Goal: Transaction & Acquisition: Purchase product/service

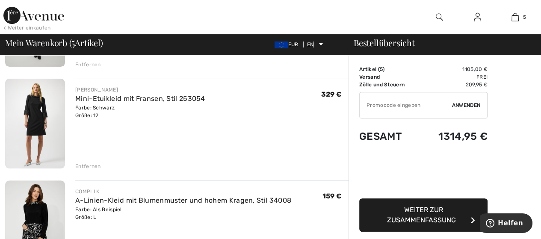
scroll to position [247, 0]
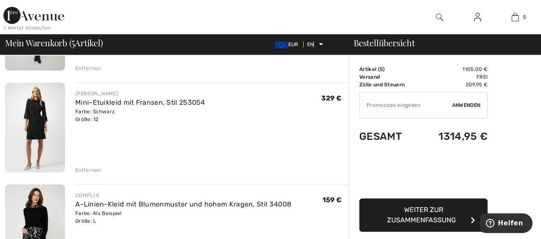
click at [39, 124] on img at bounding box center [35, 128] width 60 height 90
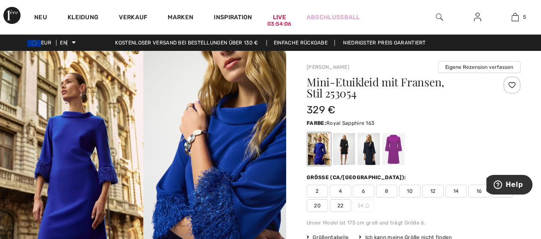
click at [431, 190] on font "12" at bounding box center [434, 191] width 6 height 6
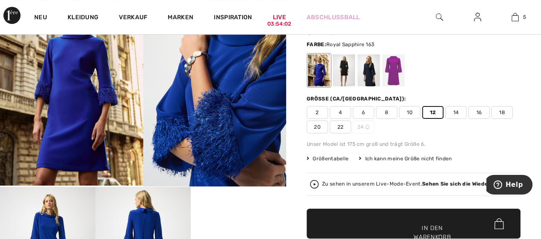
scroll to position [120, 0]
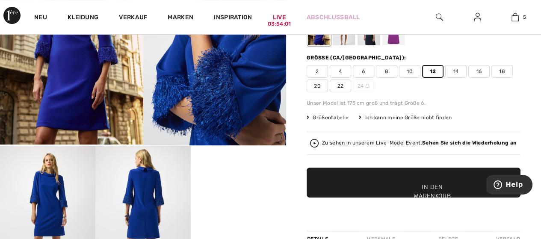
click at [447, 183] on font "In den Warenkorb" at bounding box center [432, 192] width 37 height 18
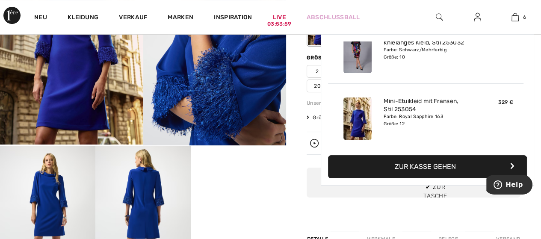
scroll to position [293, 0]
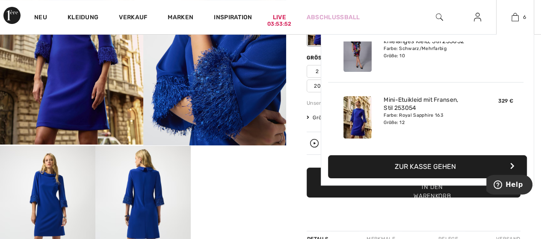
click at [464, 167] on button "Zur Kasse gehen" at bounding box center [427, 166] width 199 height 23
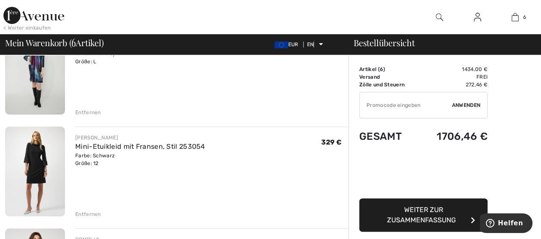
scroll to position [205, 0]
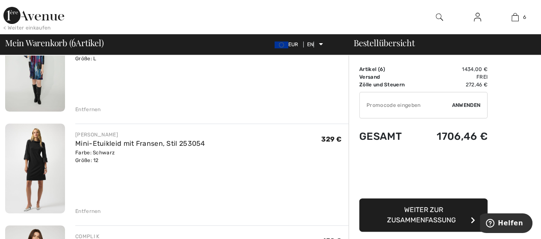
click at [89, 210] on font "Entfernen" at bounding box center [88, 211] width 26 height 6
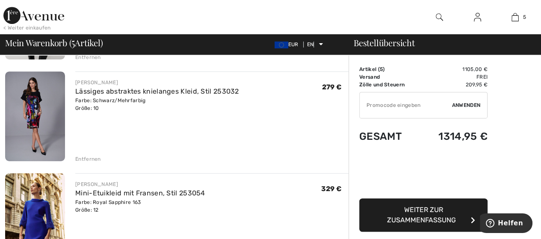
scroll to position [377, 0]
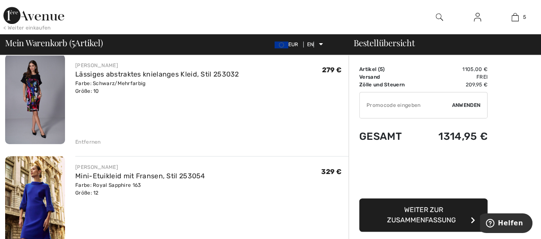
click at [89, 140] on font "Entfernen" at bounding box center [88, 142] width 26 height 6
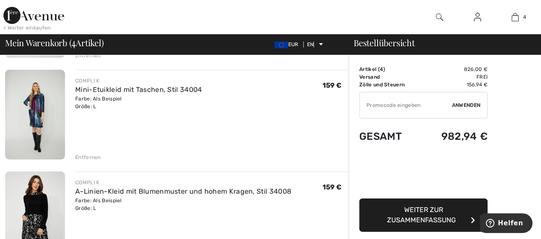
scroll to position [140, 0]
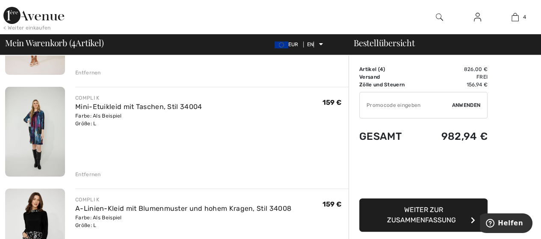
click at [86, 173] on font "Entfernen" at bounding box center [88, 175] width 26 height 6
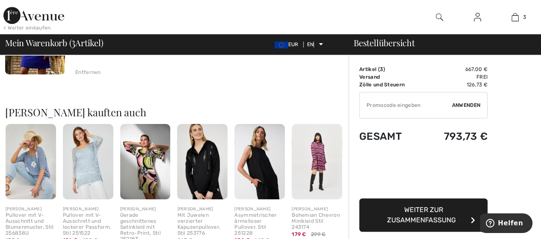
scroll to position [349, 0]
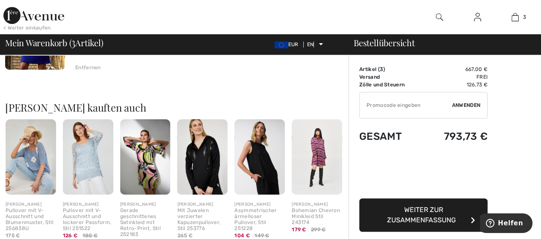
click at [432, 217] on font "Weiter zur Zusammenfassung" at bounding box center [421, 215] width 69 height 18
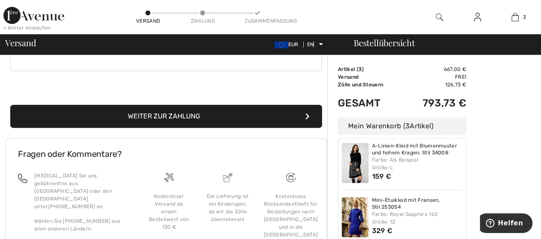
scroll to position [70, 0]
click at [235, 112] on button "Weiter zur Zahlung" at bounding box center [166, 116] width 312 height 23
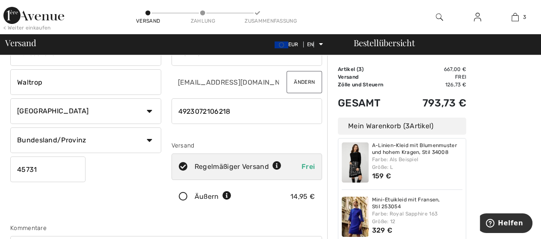
scroll to position [62, 0]
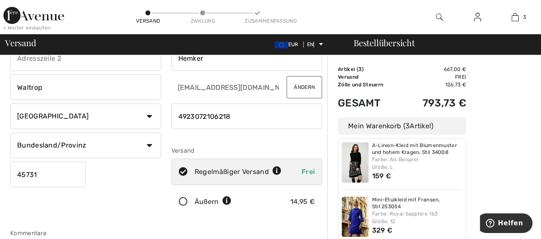
click at [150, 144] on select "Bundesland/Provinz Baden-Württemberg Bayern Berlin Brandenburg Bremen Hamburg H…" at bounding box center [85, 146] width 151 height 26
select select "NRW"
click at [10, 133] on select "Bundesland/Provinz Baden-Württemberg Bayern Berlin Brandenburg Bremen Hamburg H…" at bounding box center [85, 146] width 151 height 26
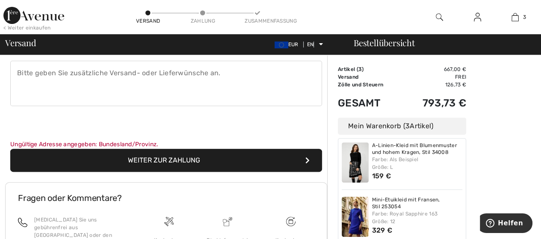
scroll to position [247, 0]
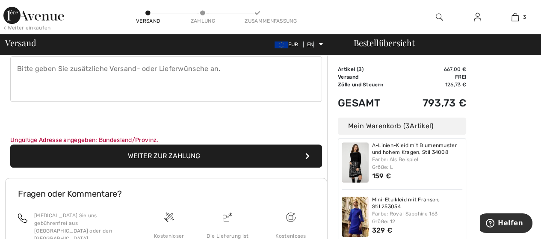
click at [217, 151] on button "Weiter zur Zahlung" at bounding box center [166, 156] width 312 height 23
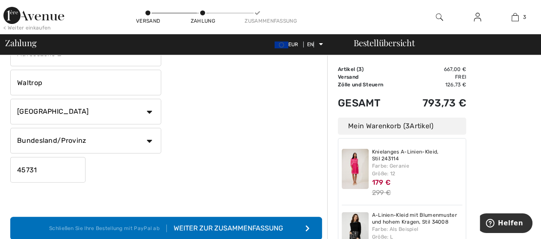
scroll to position [188, 0]
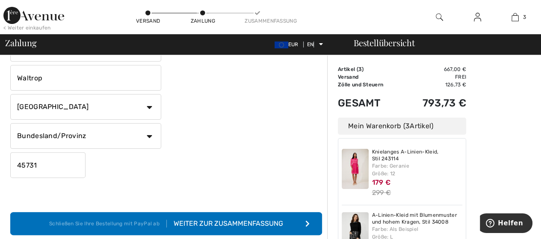
click at [149, 134] on select "Bundesland/Provinz Baden-Württemberg Bayern Berlin Brandenburg Bremen Hamburg H…" at bounding box center [85, 136] width 151 height 26
select select "NRW"
click at [10, 123] on select "Bundesland/Provinz Baden-Württemberg Bayern Berlin Brandenburg Bremen Hamburg H…" at bounding box center [85, 136] width 151 height 26
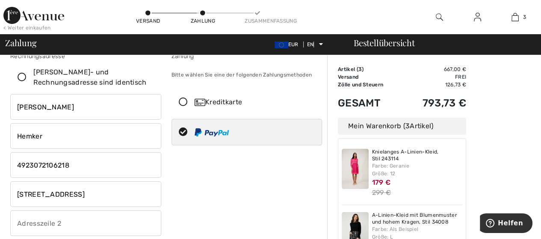
scroll to position [0, 0]
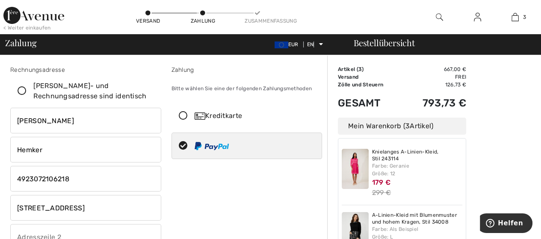
click at [182, 113] on icon at bounding box center [183, 116] width 23 height 9
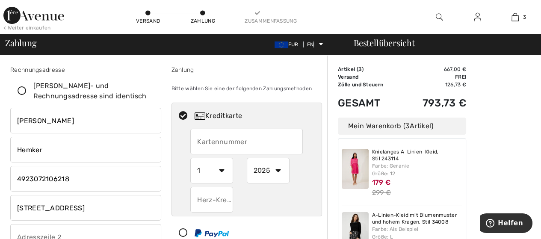
click at [212, 143] on input "text" at bounding box center [246, 142] width 113 height 26
click at [181, 231] on icon at bounding box center [183, 233] width 23 height 9
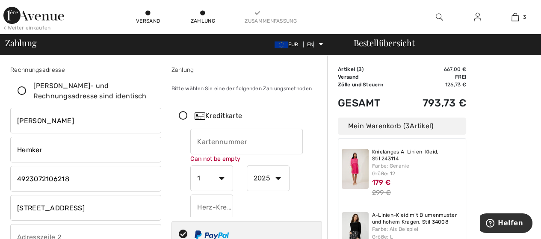
select select "1"
select select "2025"
radio input "true"
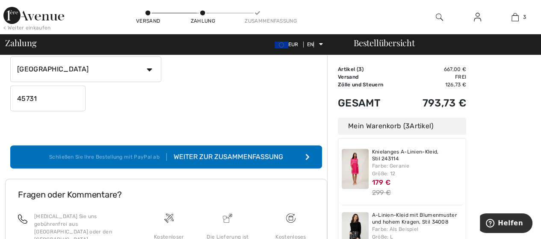
scroll to position [260, 0]
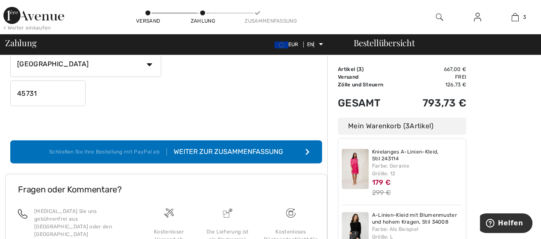
click at [247, 151] on font "Weiter zur Zusammenfassung" at bounding box center [229, 152] width 110 height 8
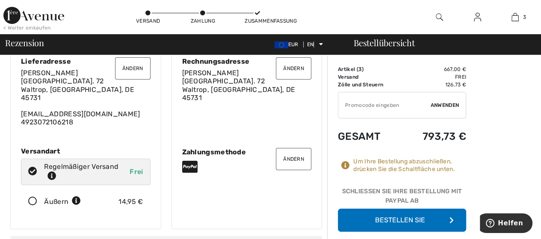
scroll to position [51, 0]
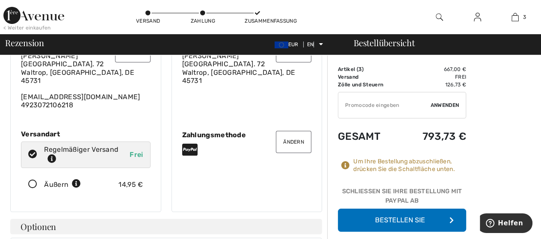
click at [426, 219] on button "Bestellen Sie" at bounding box center [402, 220] width 128 height 23
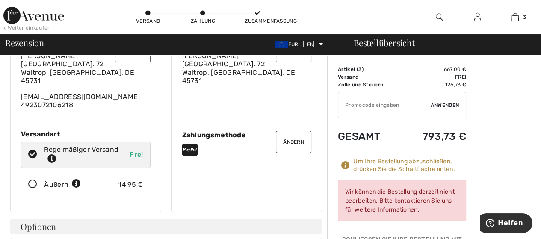
click at [409, 166] on font "Um Ihre Bestellung abzuschließen, drücken Sie die Schaltfläche unten." at bounding box center [405, 165] width 102 height 15
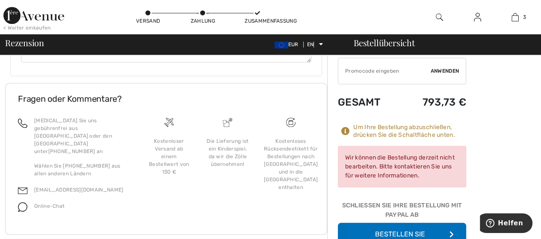
scroll to position [726, 0]
click at [404, 230] on font "Bestellen Sie" at bounding box center [400, 234] width 50 height 8
click at [507, 221] on font "Helfen" at bounding box center [510, 224] width 25 height 8
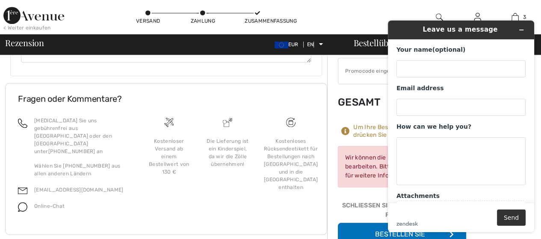
scroll to position [0, 0]
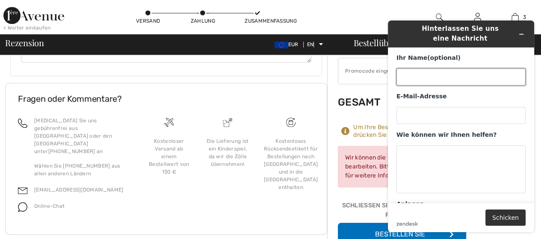
click at [406, 77] on input "Ihr Name (optional)" at bounding box center [461, 76] width 129 height 17
type input "[PERSON_NAME]"
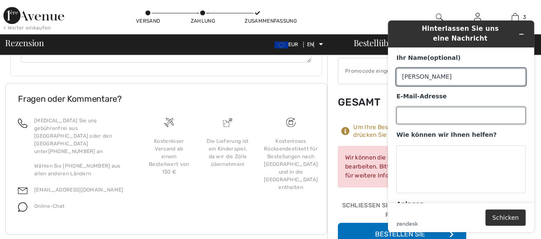
type input "[EMAIL_ADDRESS][DOMAIN_NAME]"
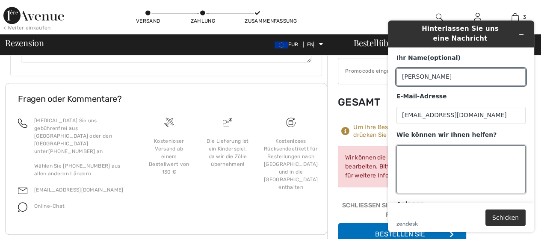
click at [404, 153] on textarea "Wie können wir Ihnen helfen?" at bounding box center [461, 170] width 129 height 48
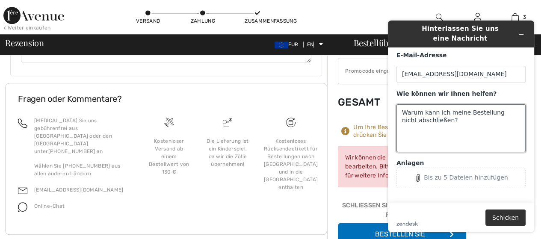
scroll to position [42, 0]
type textarea "Warum kann ich meine Bestellung nicht abschließen?"
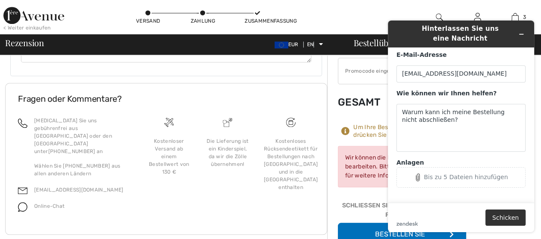
drag, startPoint x: 529, startPoint y: 177, endPoint x: 533, endPoint y: 192, distance: 15.4
click at [533, 192] on form "Ihr Name (optional) [PERSON_NAME] E-Mail-Adresse [EMAIL_ADDRESS][DOMAIN_NAME] W…" at bounding box center [461, 140] width 146 height 185
click at [505, 219] on font "Schicken" at bounding box center [506, 217] width 27 height 7
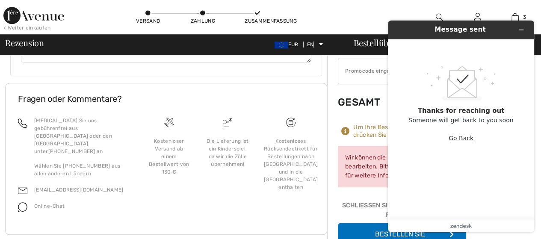
click at [462, 140] on button "Go Back" at bounding box center [461, 138] width 25 height 16
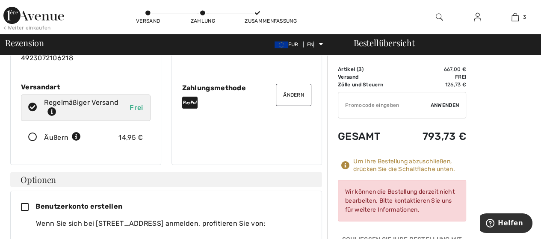
scroll to position [103, 0]
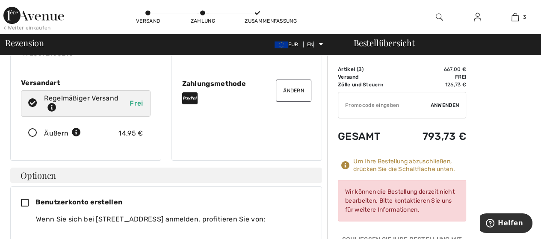
click at [417, 196] on div "Wir können die Bestellung derzeit nicht bearbeiten. Bitte kontaktieren Sie uns …" at bounding box center [402, 201] width 128 height 42
click at [415, 196] on div "Wir können die Bestellung derzeit nicht bearbeiten. Bitte kontaktieren Sie uns …" at bounding box center [402, 201] width 128 height 42
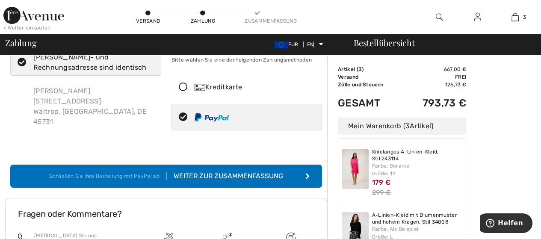
scroll to position [12, 0]
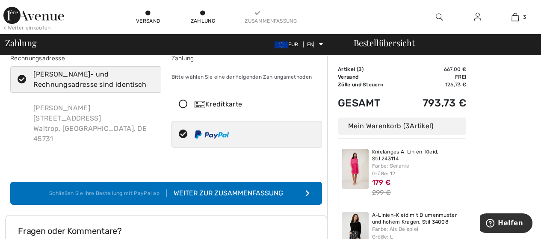
click at [267, 193] on font "Weiter zur Zusammenfassung" at bounding box center [229, 193] width 110 height 8
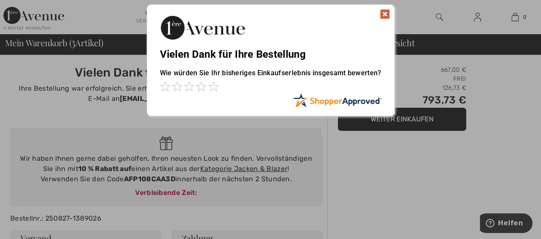
click at [385, 12] on img at bounding box center [385, 14] width 10 height 10
